Goal: Information Seeking & Learning: Learn about a topic

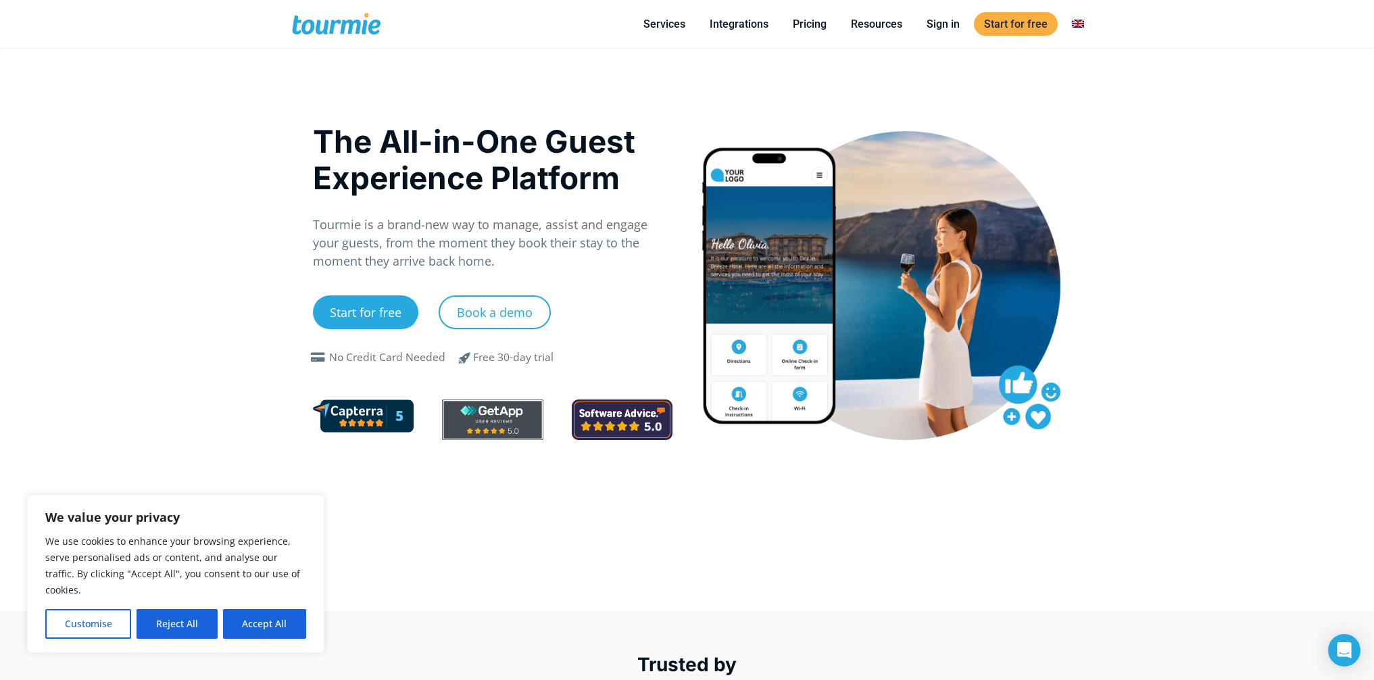
scroll to position [67, 0]
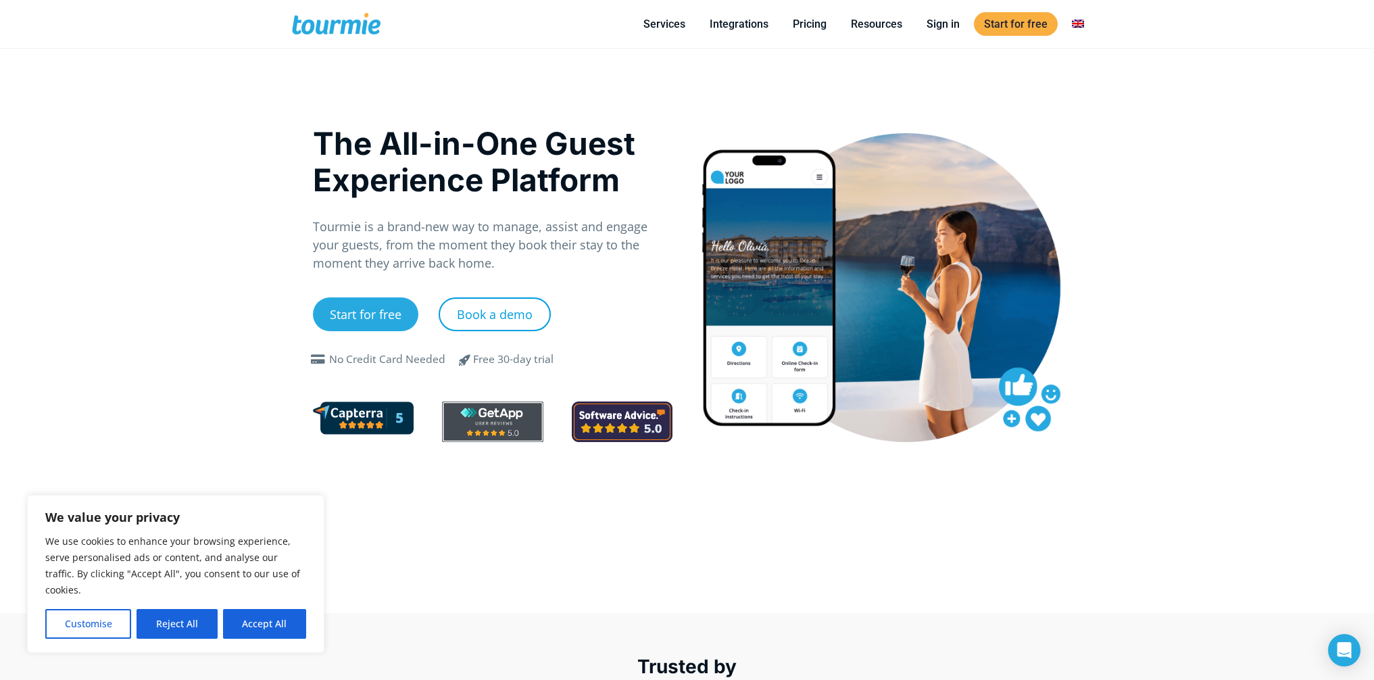
click at [484, 315] on link "Book a demo" at bounding box center [494, 314] width 112 height 34
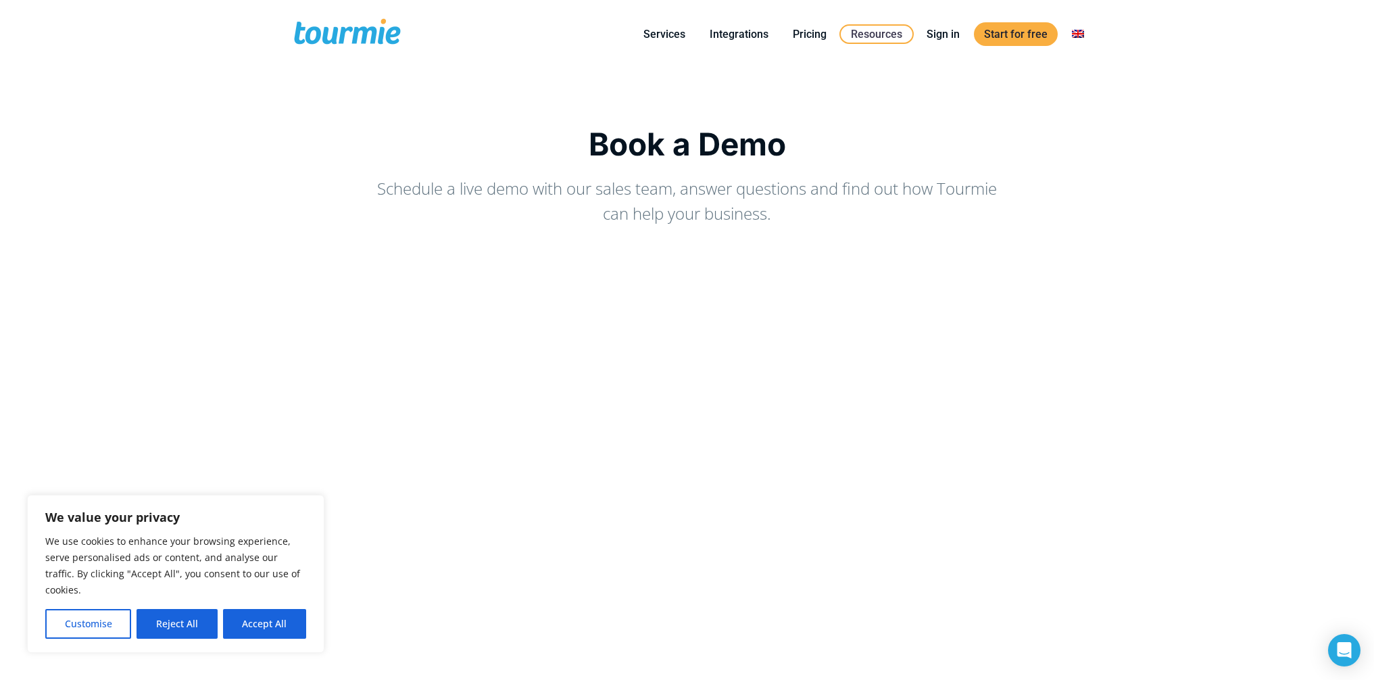
click at [364, 39] on span at bounding box center [347, 34] width 111 height 32
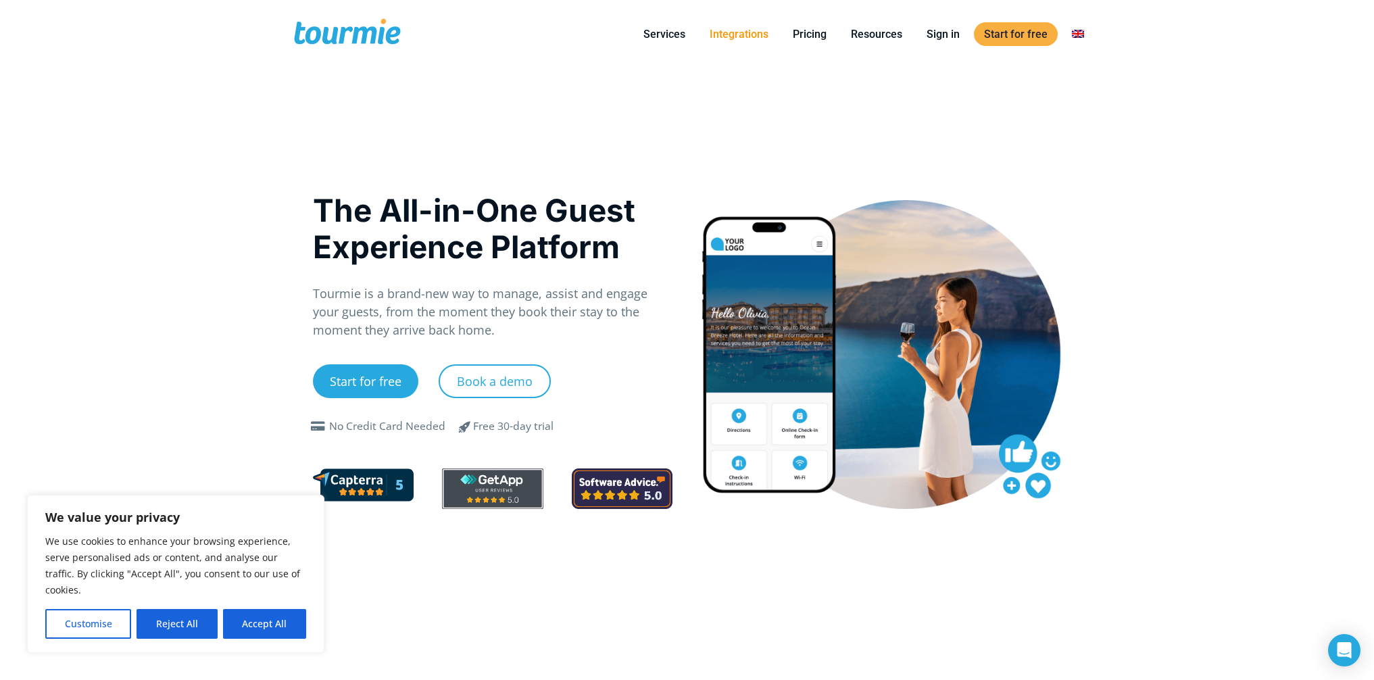
click at [740, 38] on link "Integrations" at bounding box center [738, 34] width 79 height 17
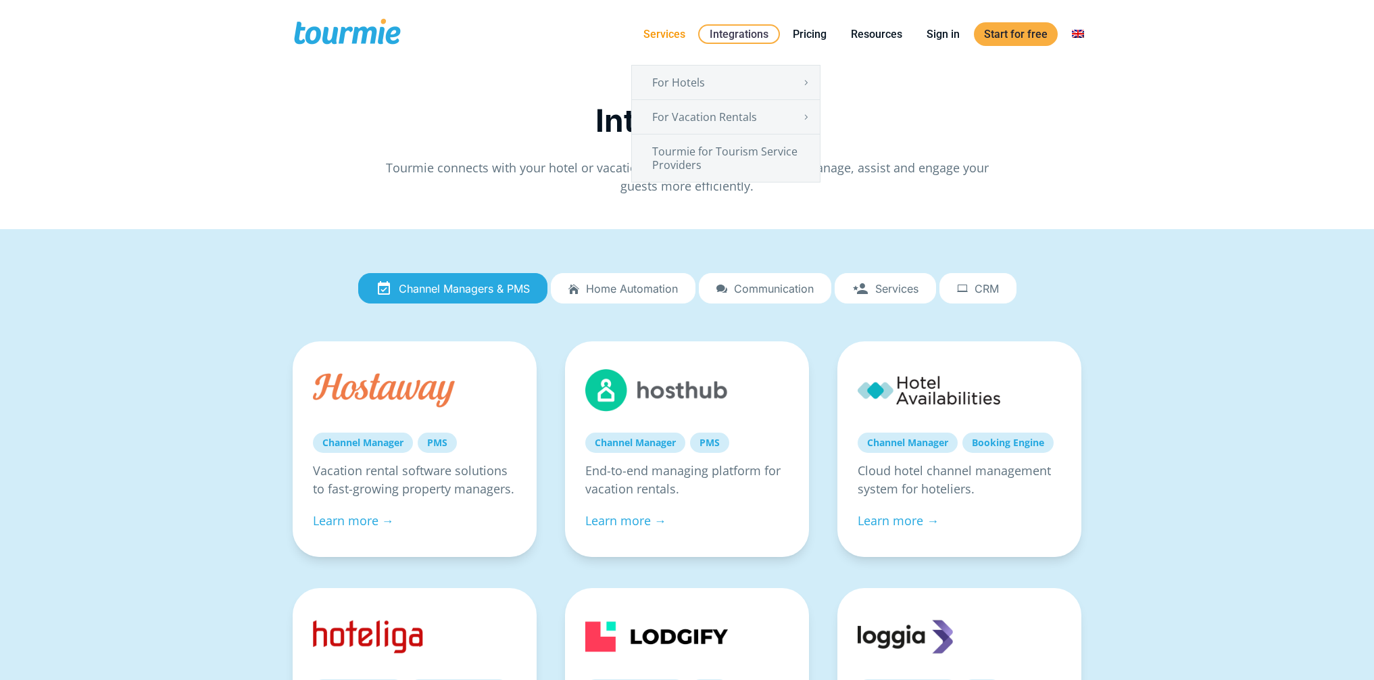
click at [688, 32] on link "Services" at bounding box center [664, 34] width 62 height 17
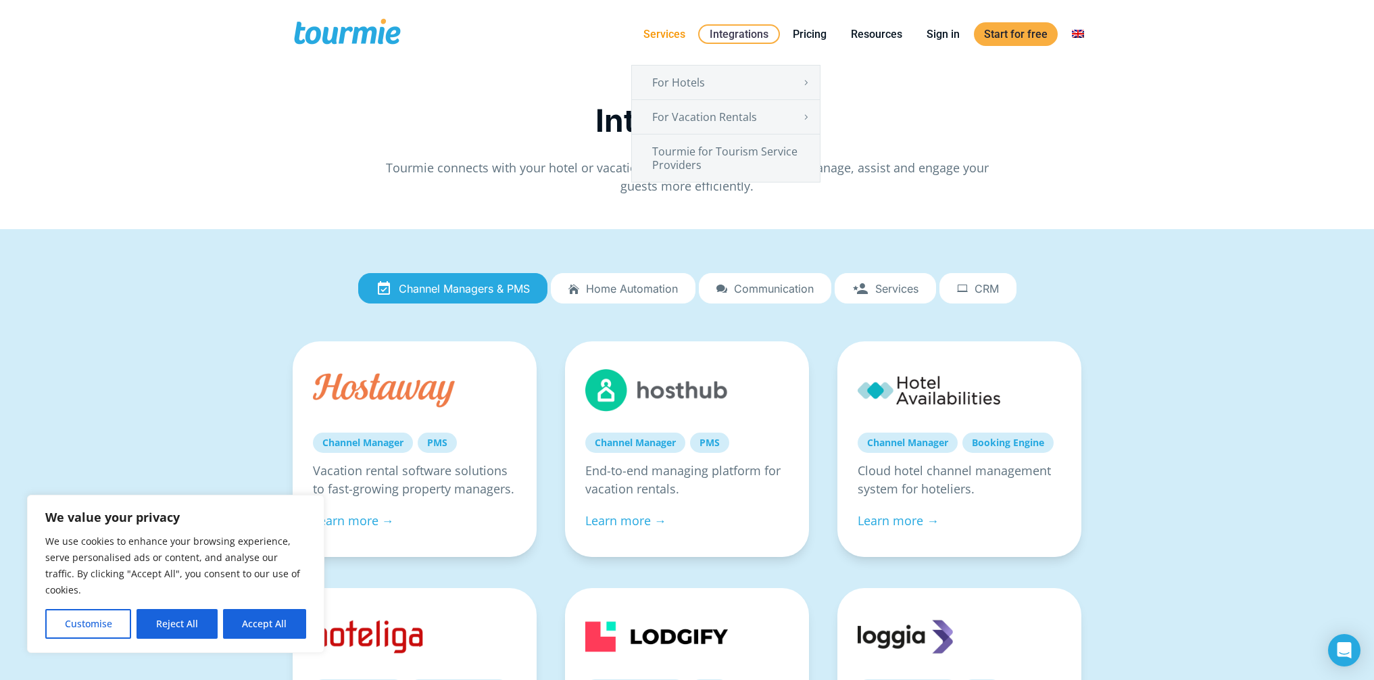
click at [679, 35] on link "Services" at bounding box center [664, 34] width 62 height 17
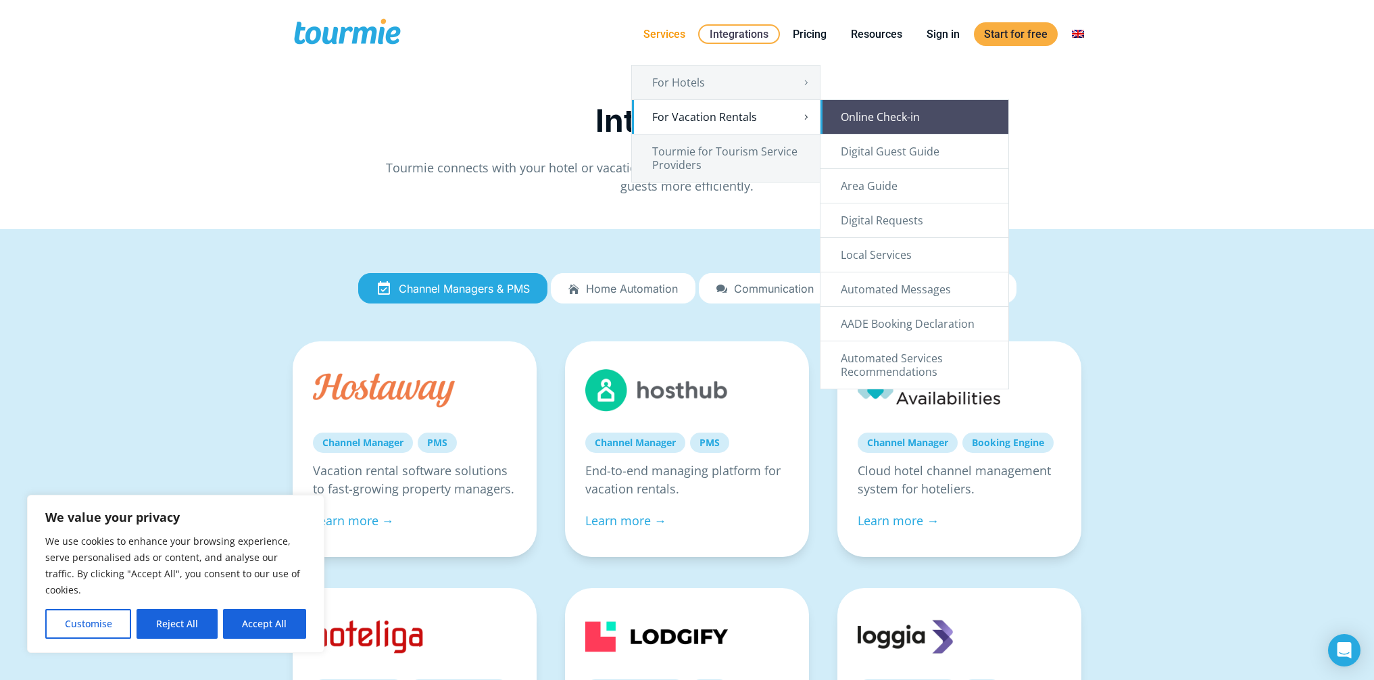
click at [916, 114] on link "Online Check-in" at bounding box center [914, 117] width 188 height 34
